Goal: Transaction & Acquisition: Purchase product/service

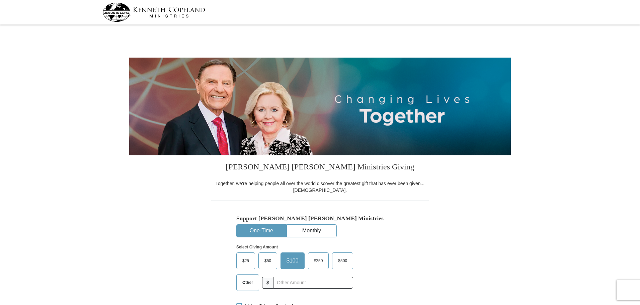
select select "IN"
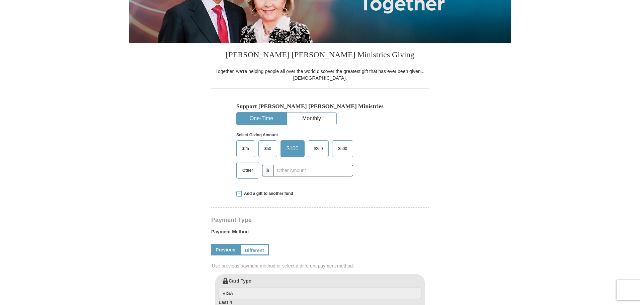
scroll to position [100, 0]
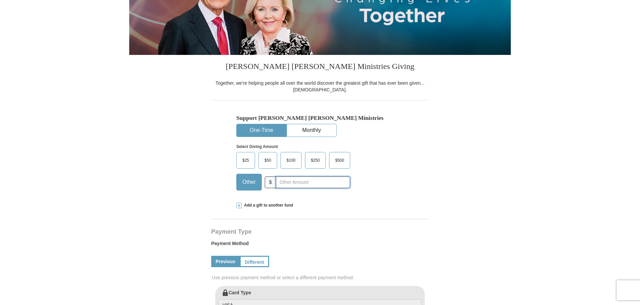
click at [284, 184] on input "text" at bounding box center [313, 182] width 74 height 12
click at [261, 205] on span "Add a gift to another fund" at bounding box center [268, 206] width 52 height 6
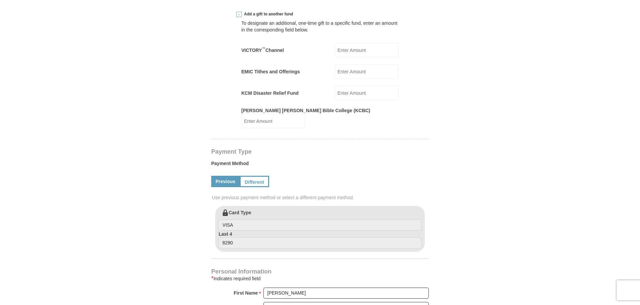
scroll to position [301, 0]
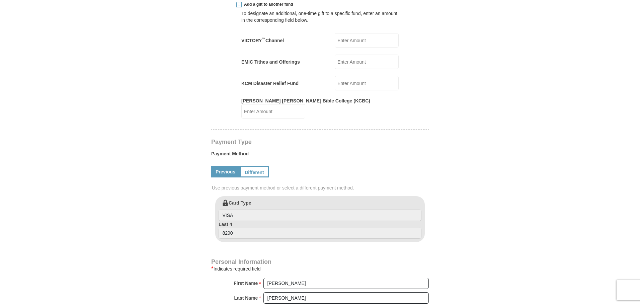
click at [361, 61] on input "EMIC Tithes and Offerings" at bounding box center [367, 62] width 64 height 14
type input "141.00"
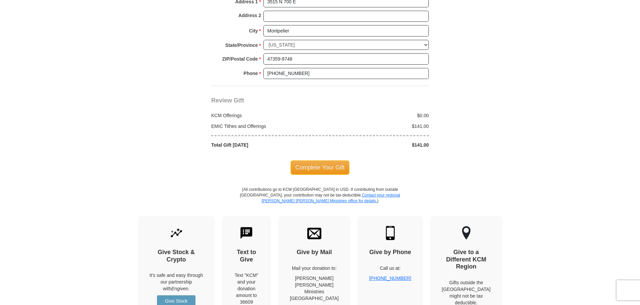
scroll to position [669, 0]
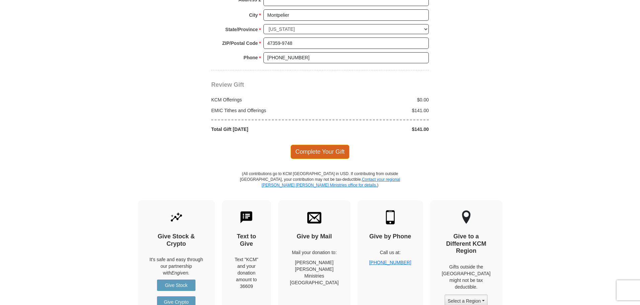
click at [325, 145] on span "Complete Your Gift" at bounding box center [320, 152] width 59 height 14
